Goal: Task Accomplishment & Management: Complete application form

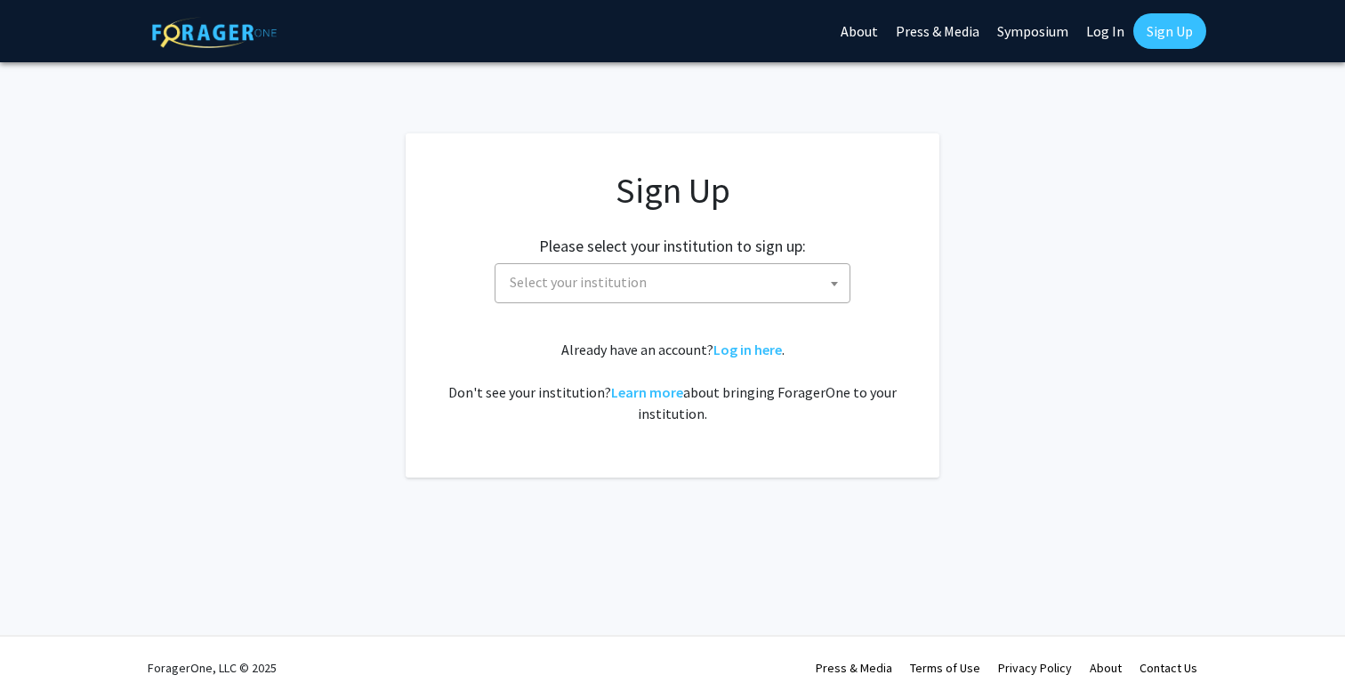
click at [767, 289] on span "Select your institution" at bounding box center [676, 282] width 347 height 36
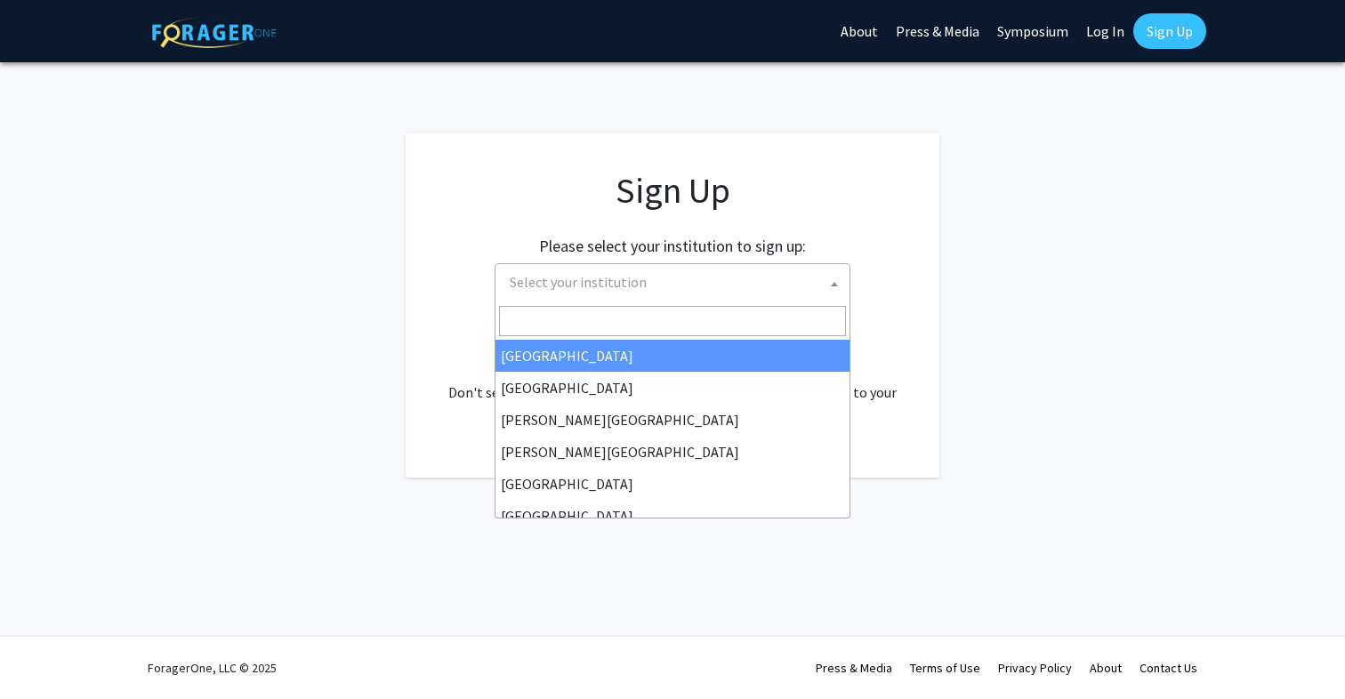
type input "J"
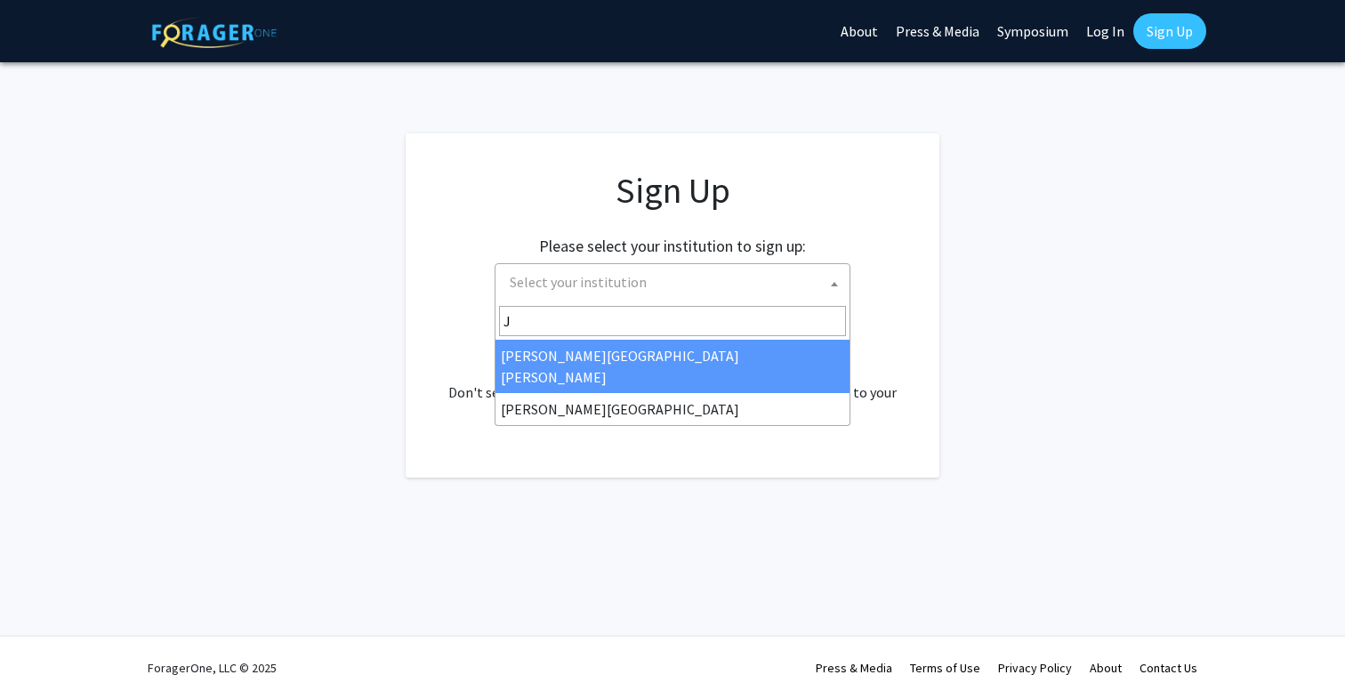
select select "1"
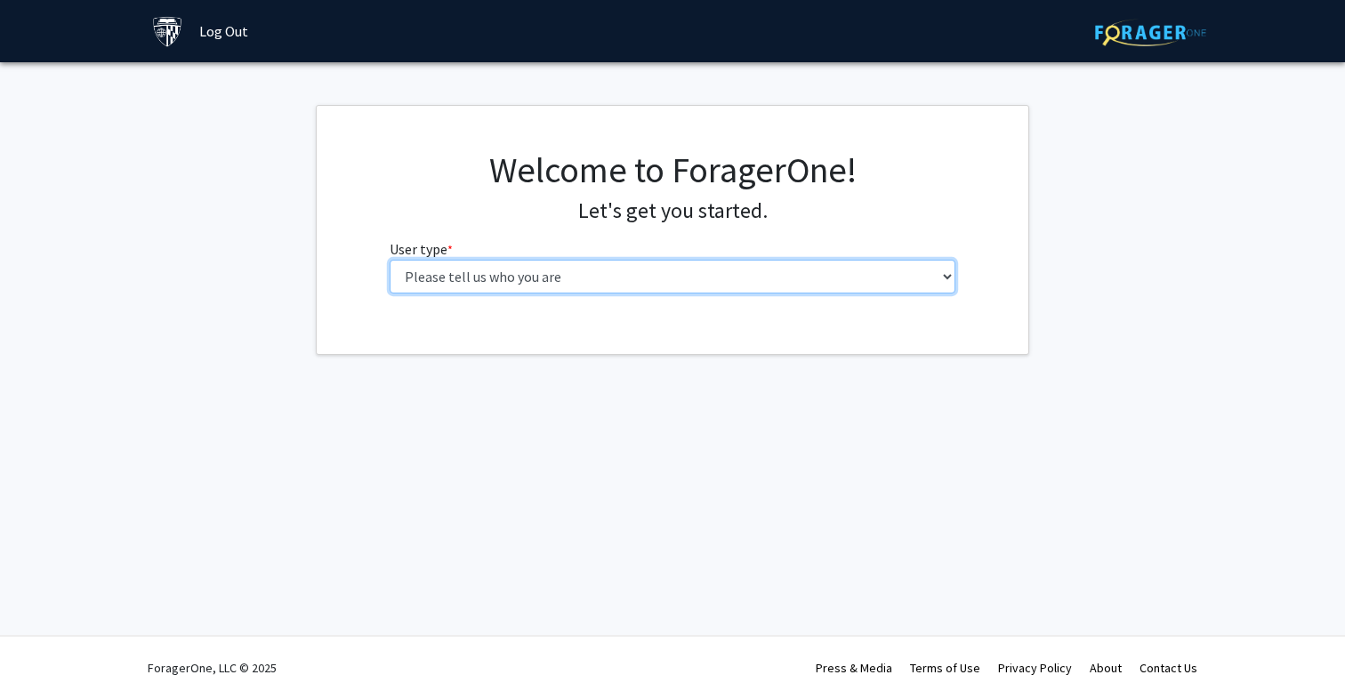
click at [881, 275] on select "Please tell us who you are Undergraduate Student Master's Student Doctoral Cand…" at bounding box center [673, 277] width 567 height 34
select select "2: masters"
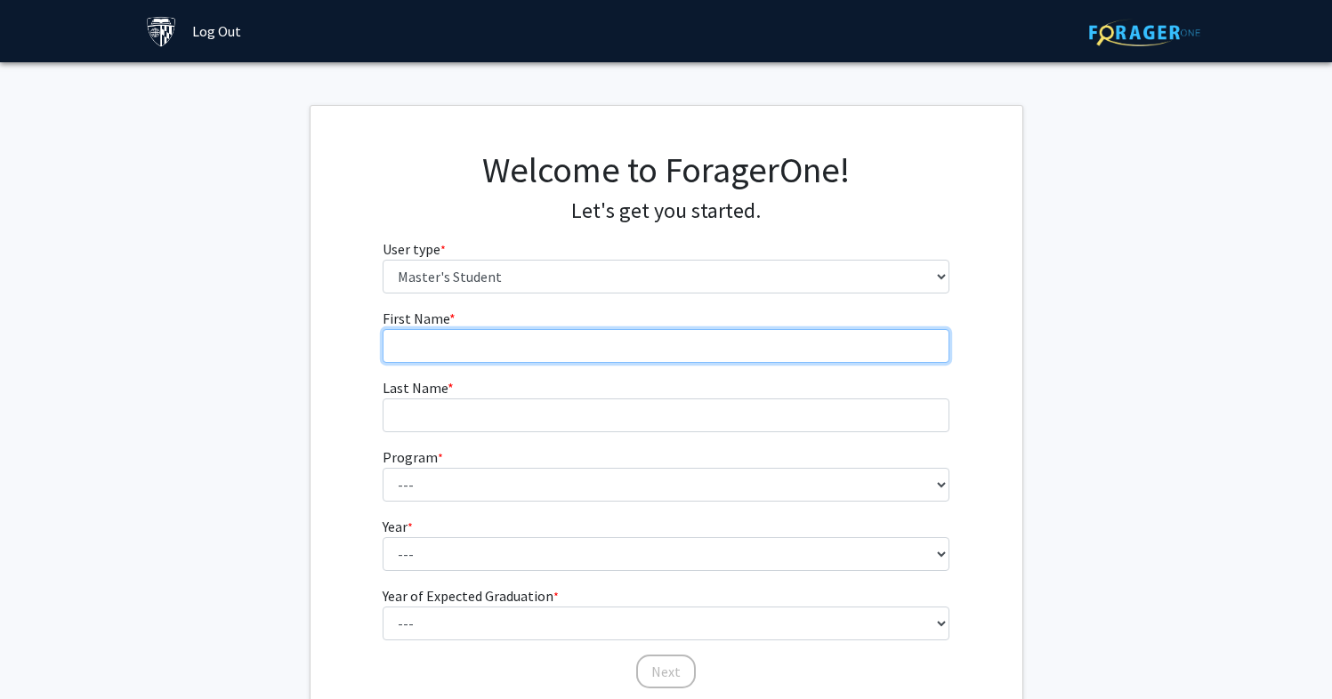
click at [860, 343] on input "First Name * required" at bounding box center [666, 346] width 567 height 34
type input "Sibo"
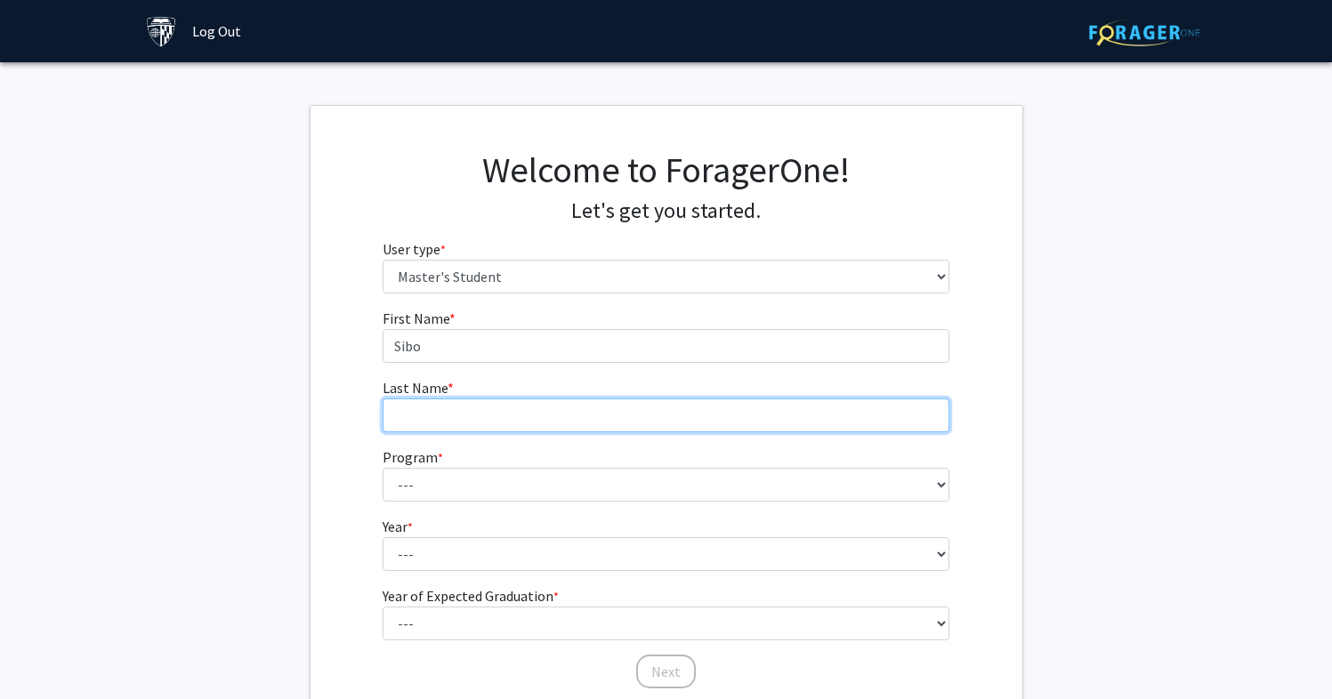
click at [790, 419] on input "Last Name * required" at bounding box center [666, 416] width 567 height 34
type input "Tao"
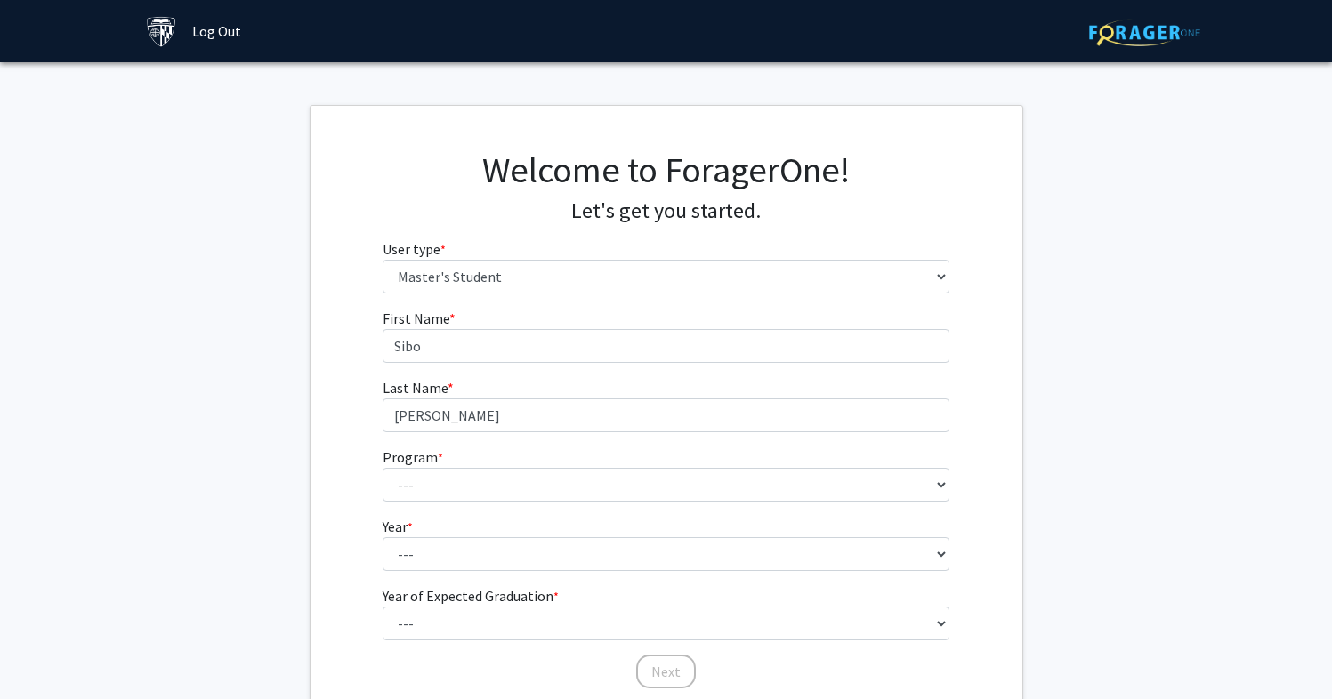
click at [752, 466] on fg-select "Program * required --- Anatomy Education Applied and Computational Mathematics …" at bounding box center [666, 474] width 567 height 55
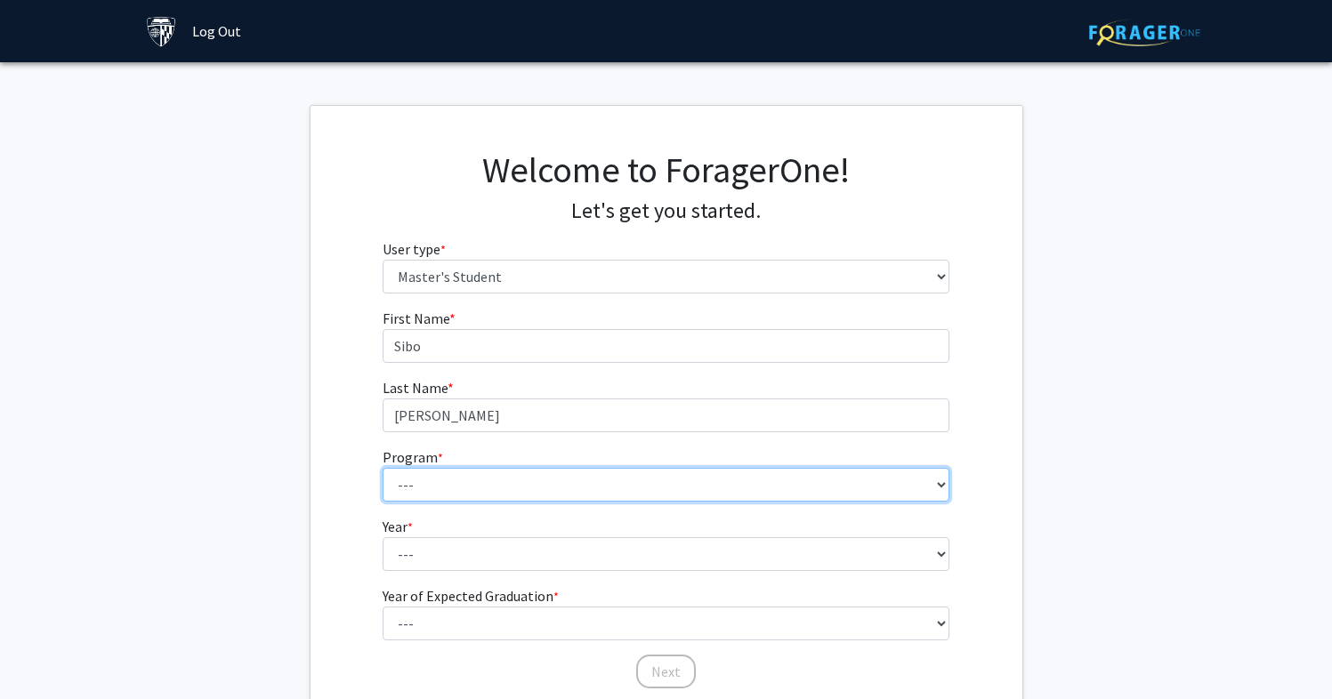
click at [738, 494] on select "--- Anatomy Education Applied and Computational Mathematics Applied Biomedical …" at bounding box center [666, 485] width 567 height 34
select select "7: 6"
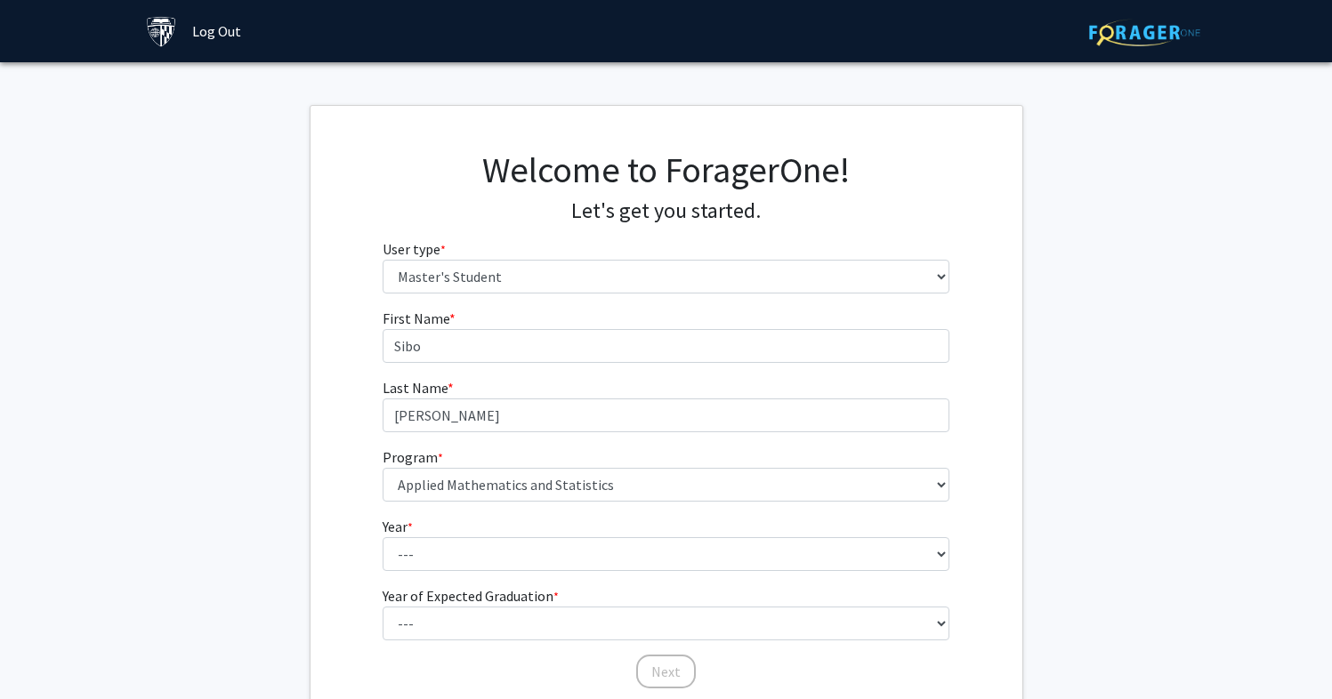
click at [711, 536] on fg-select "Year * required --- First Year Second Year" at bounding box center [666, 543] width 567 height 55
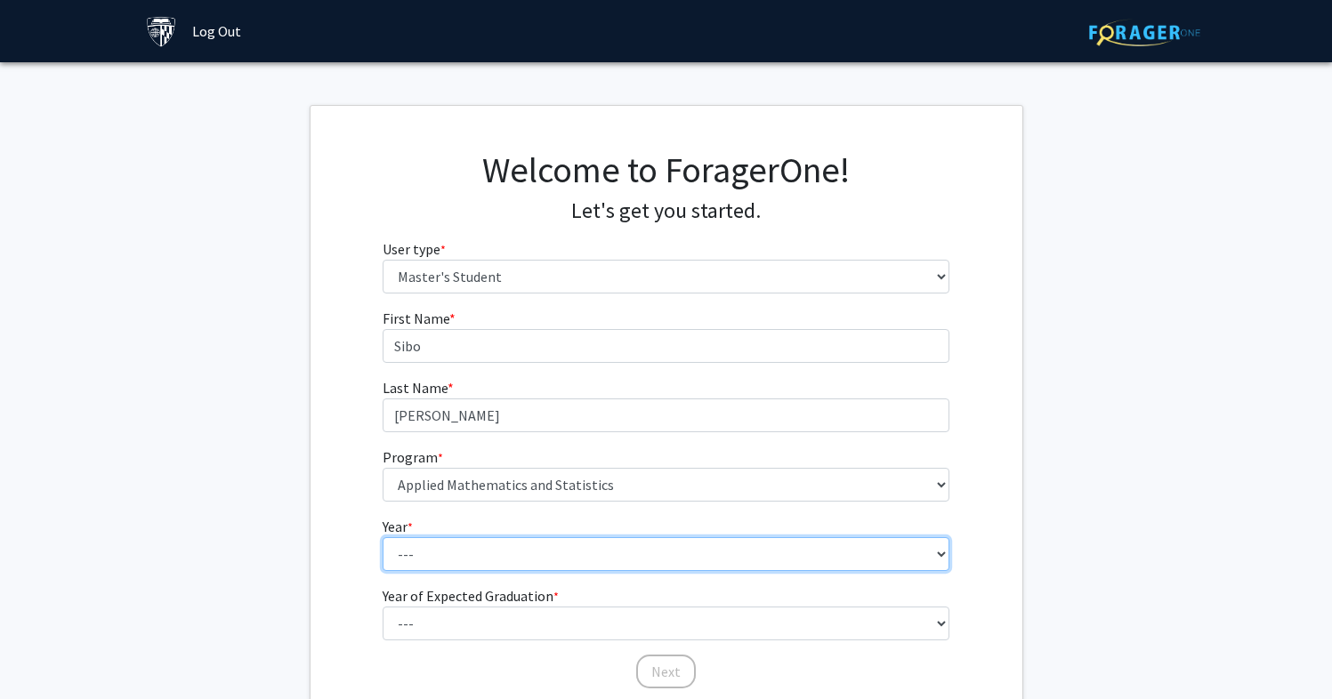
select select "1: first_year"
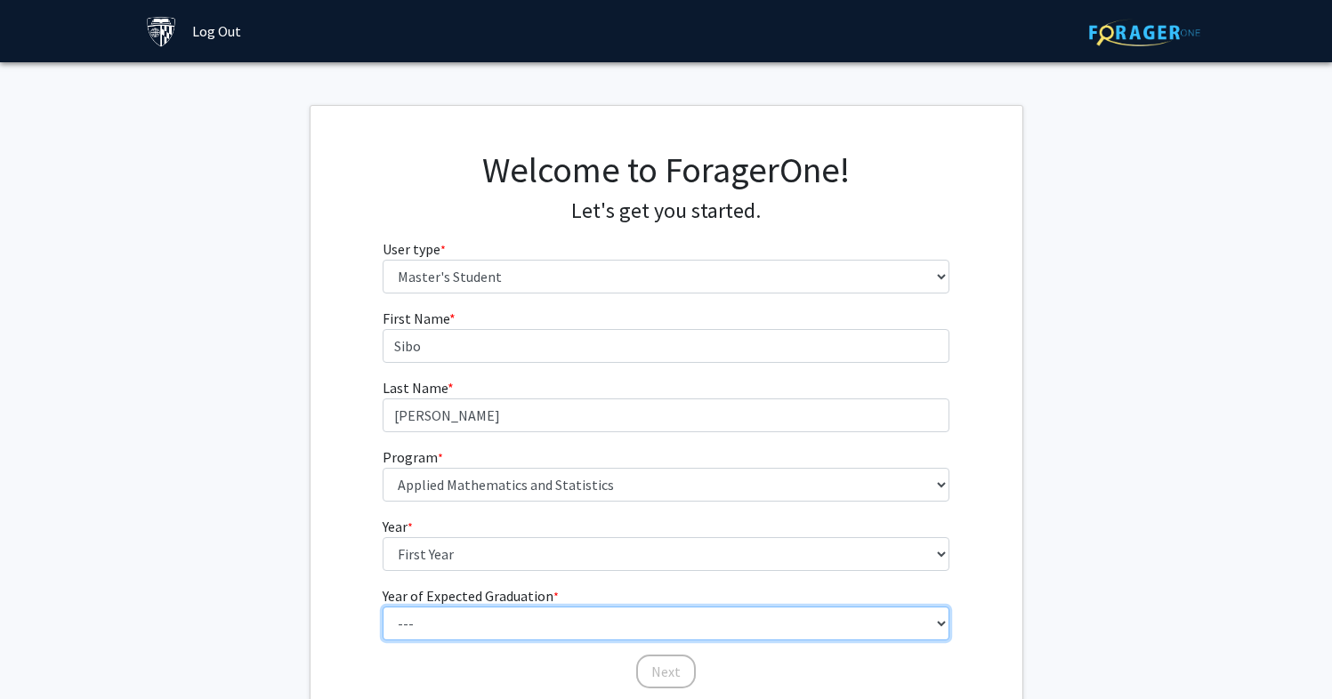
click at [645, 617] on select "--- 2025 2026 2027 2028 2029 2030 2031 2032 2033 2034" at bounding box center [666, 624] width 567 height 34
select select "3: 2027"
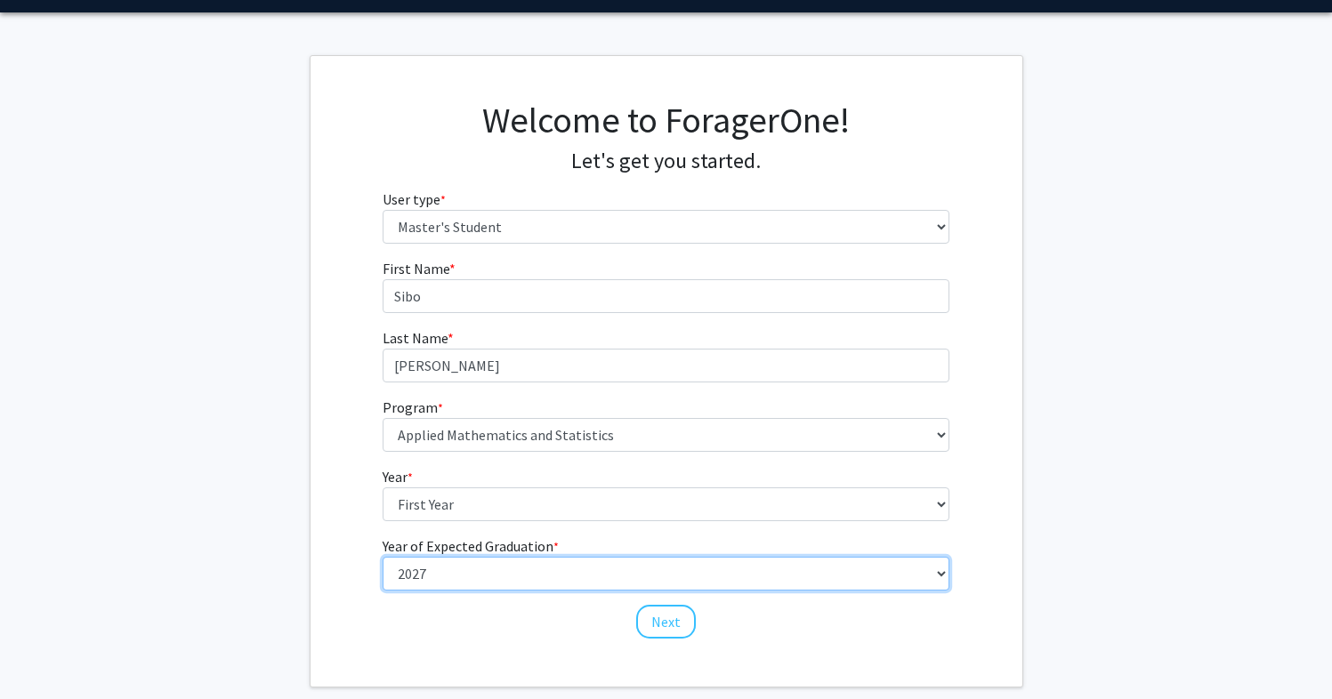
scroll to position [68, 0]
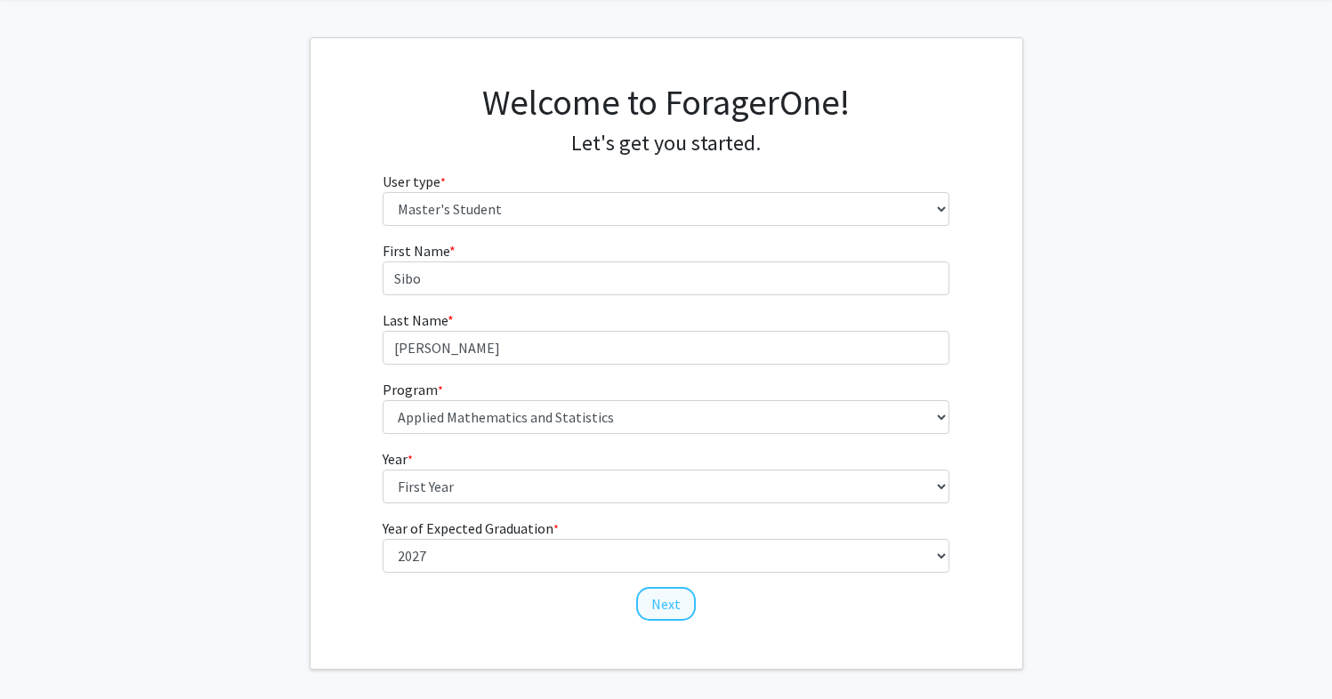
click at [677, 612] on button "Next" at bounding box center [666, 604] width 60 height 34
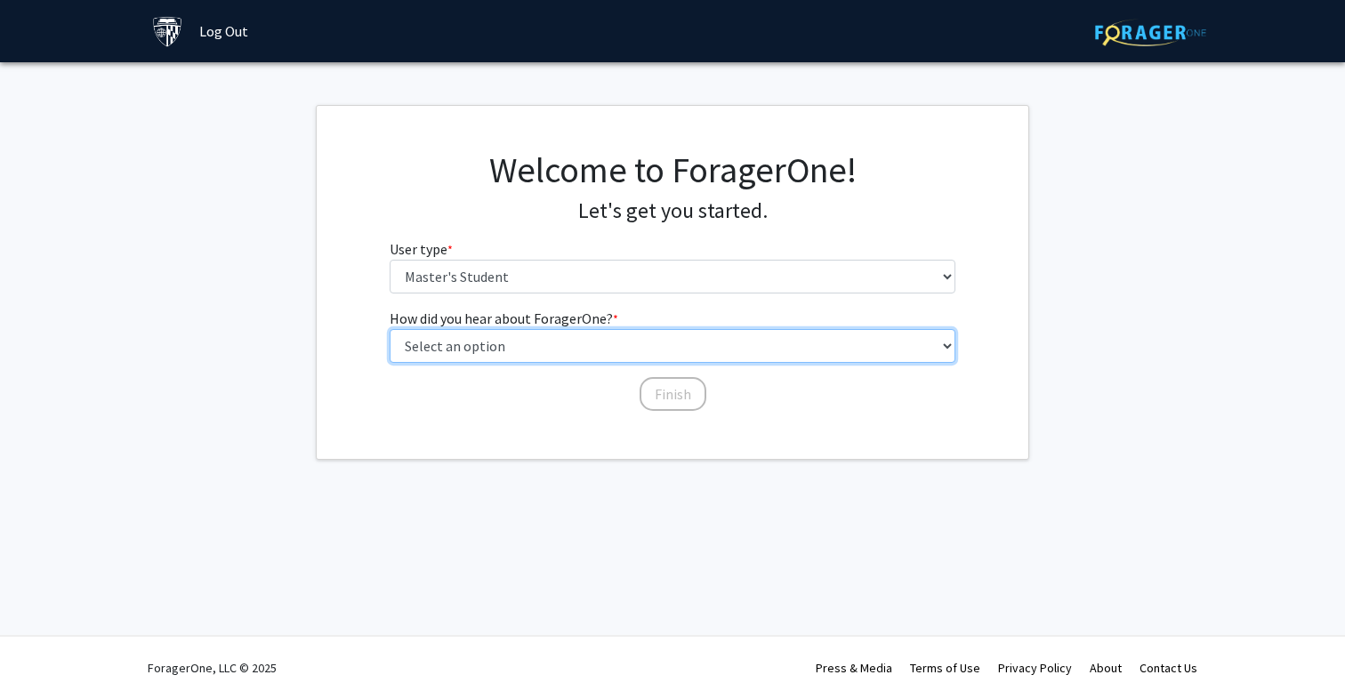
click at [695, 357] on select "Select an option Peer/student recommendation Faculty/staff recommendation Unive…" at bounding box center [673, 346] width 567 height 34
select select "3: university_website"
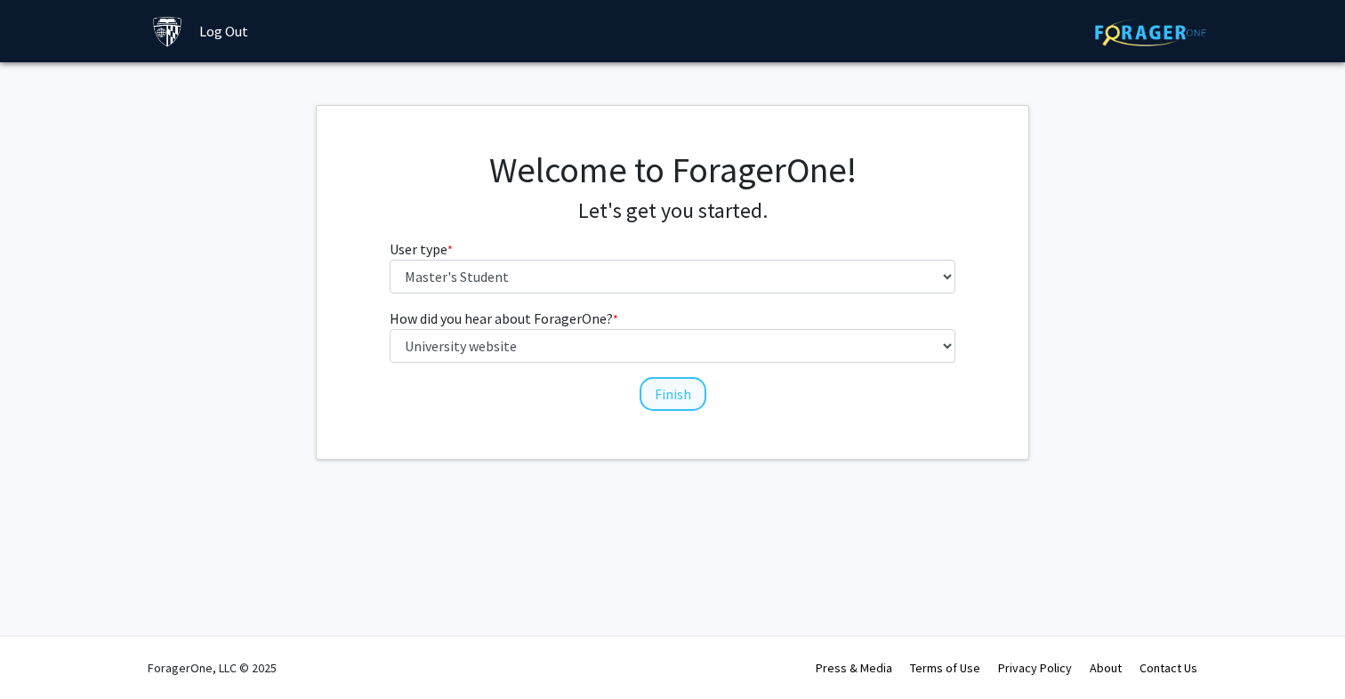
click at [682, 399] on button "Finish" at bounding box center [673, 394] width 67 height 34
